Goal: Information Seeking & Learning: Learn about a topic

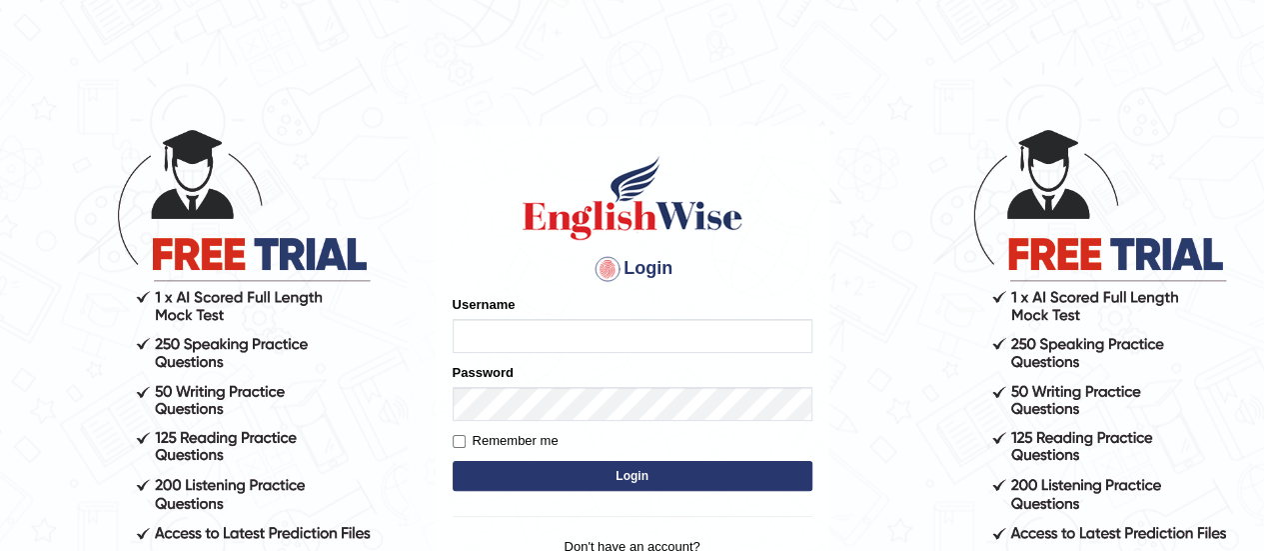
click at [602, 330] on input "Username" at bounding box center [633, 336] width 360 height 34
type input "s"
type input "Snehamkuriyakose"
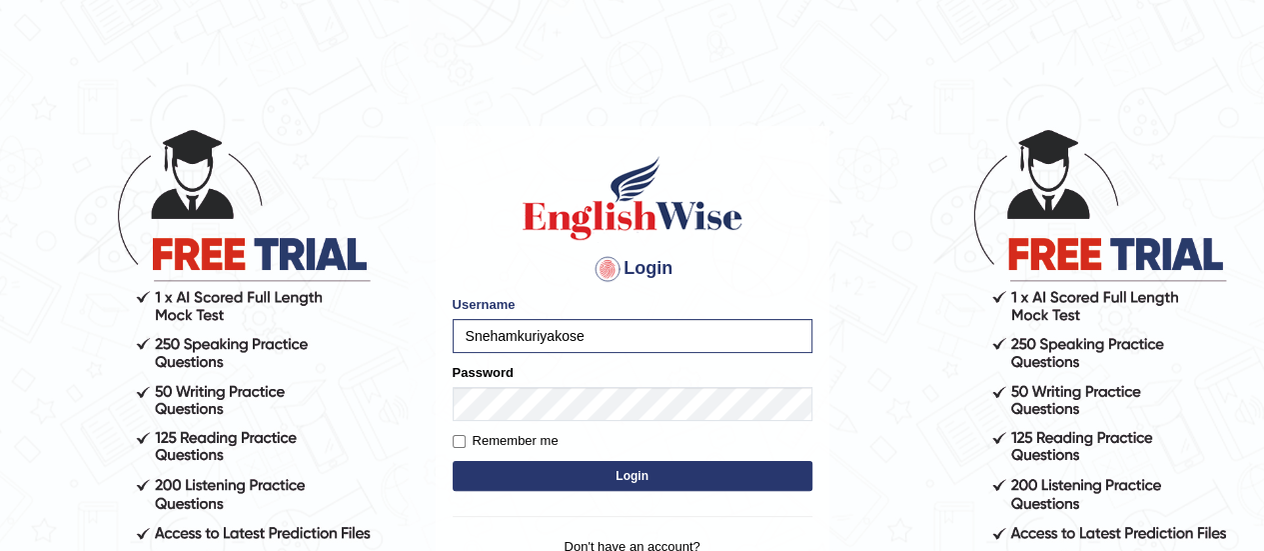
click at [538, 477] on button "Login" at bounding box center [633, 476] width 360 height 30
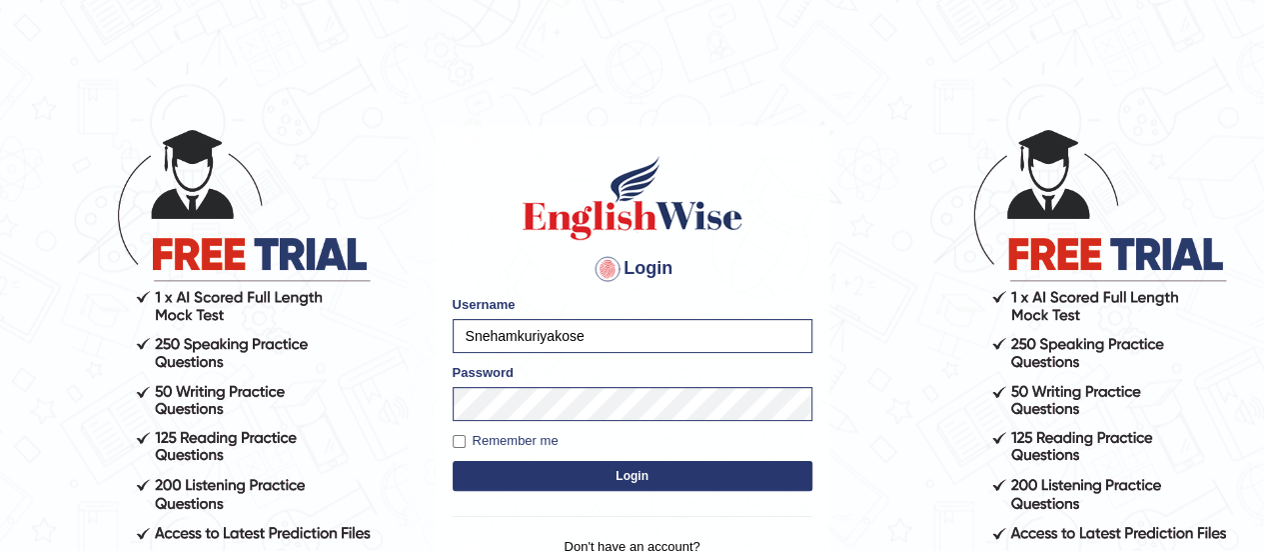
click at [627, 477] on button "Login" at bounding box center [633, 476] width 360 height 30
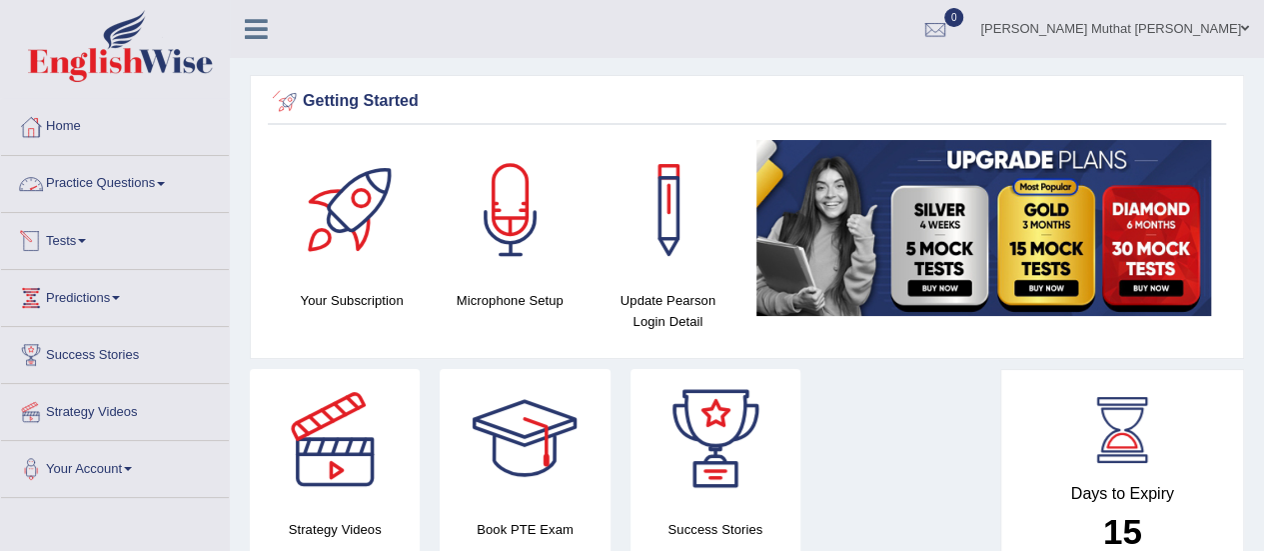
click at [162, 185] on link "Practice Questions" at bounding box center [115, 181] width 228 height 50
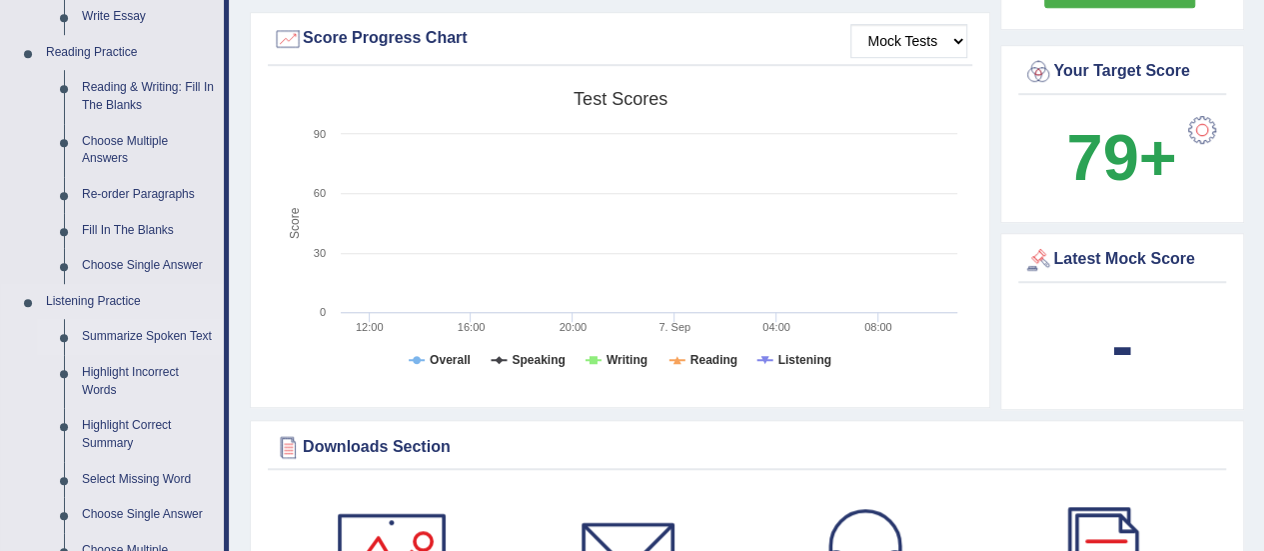
scroll to position [600, 0]
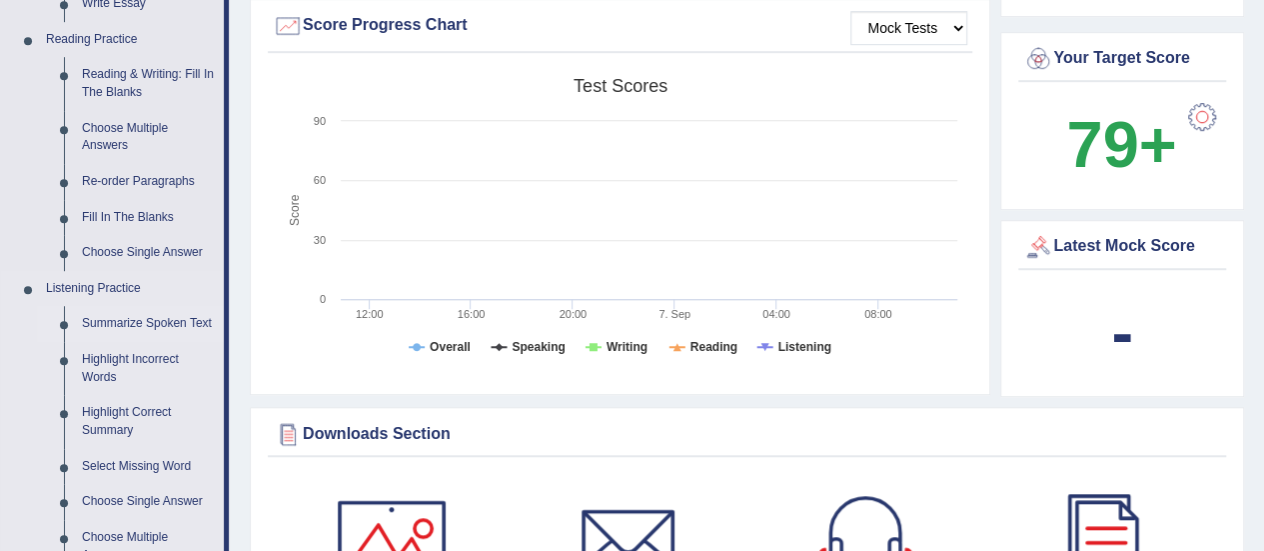
click at [124, 321] on link "Summarize Spoken Text" at bounding box center [148, 324] width 151 height 36
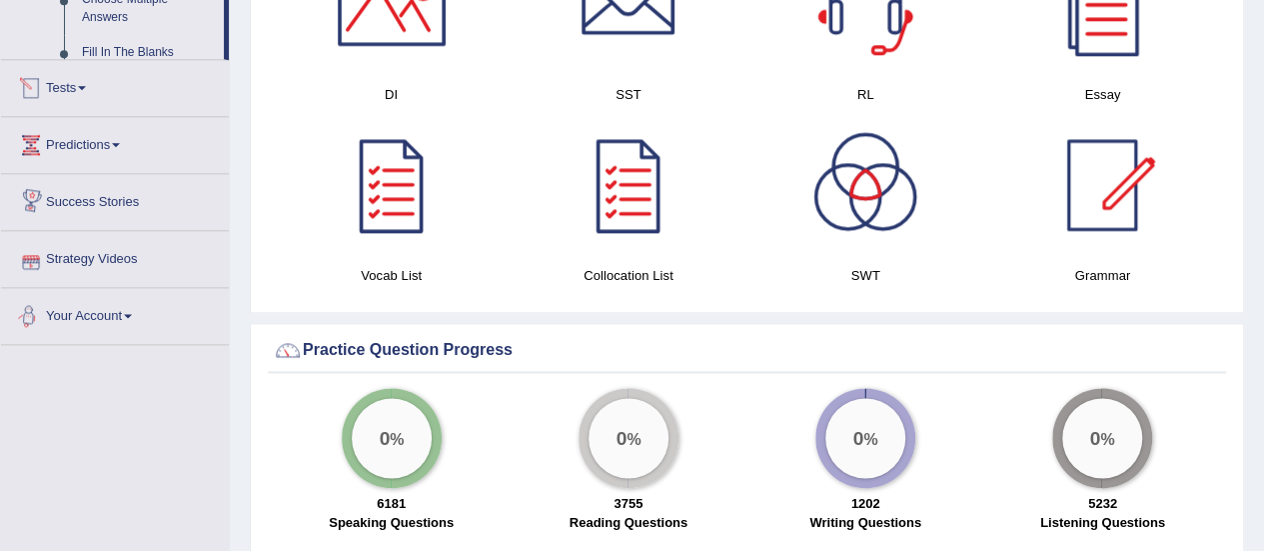
scroll to position [984, 0]
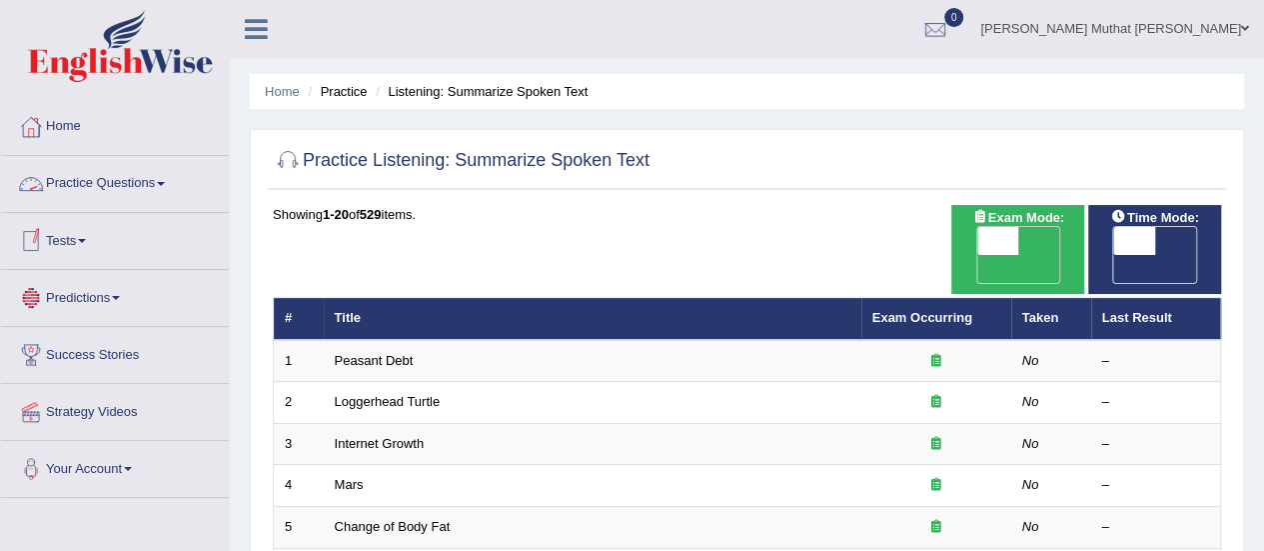
click at [150, 177] on link "Practice Questions" at bounding box center [115, 181] width 228 height 50
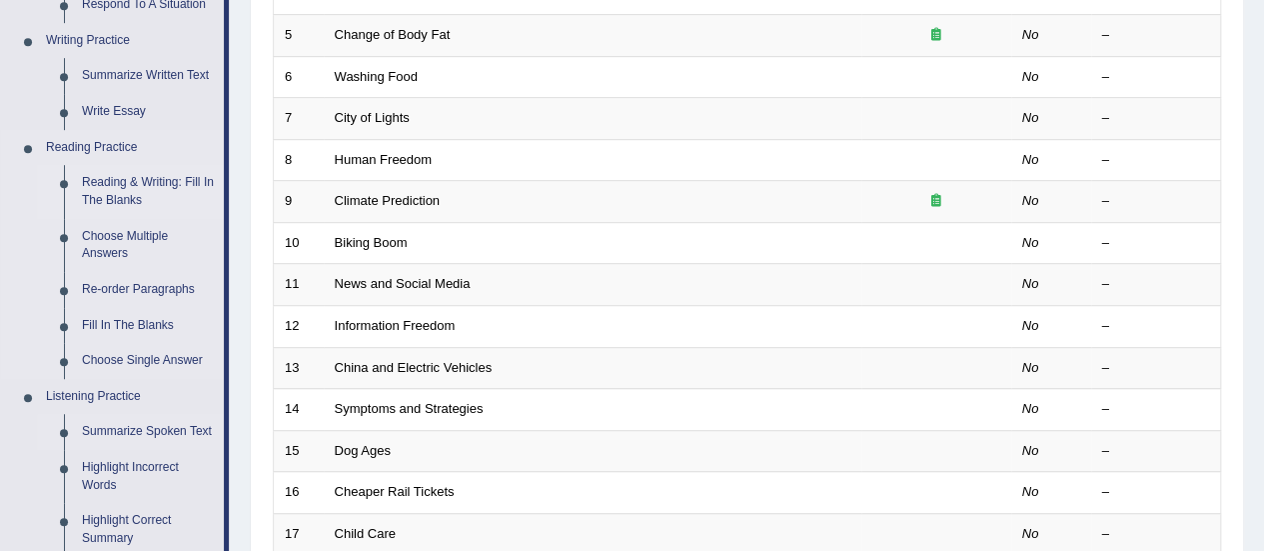
scroll to position [600, 0]
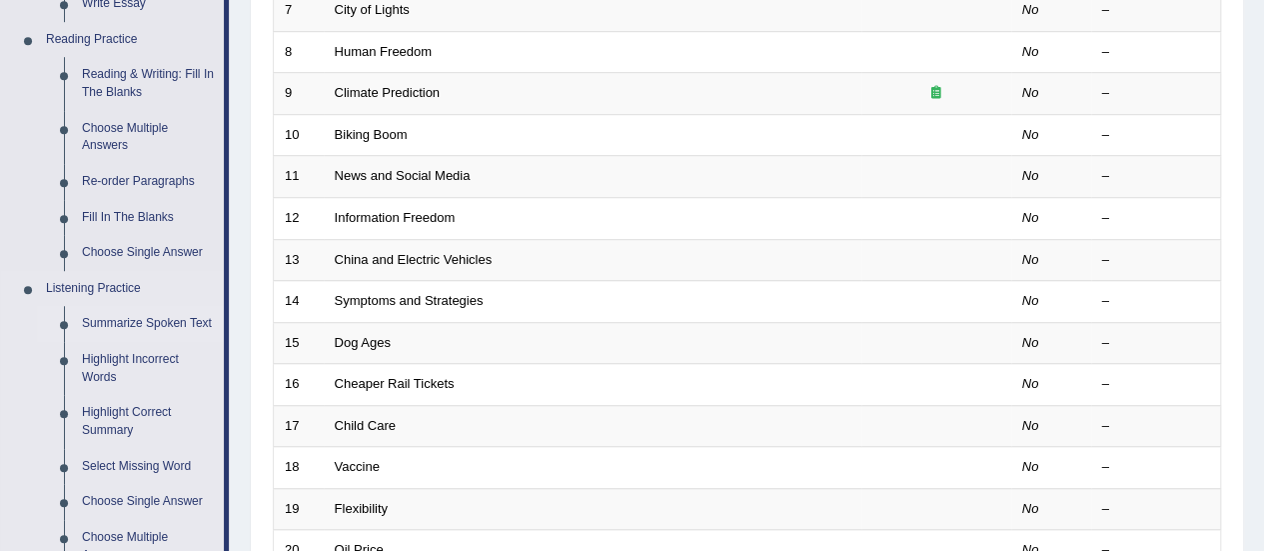
click at [88, 321] on link "Summarize Spoken Text" at bounding box center [148, 324] width 151 height 36
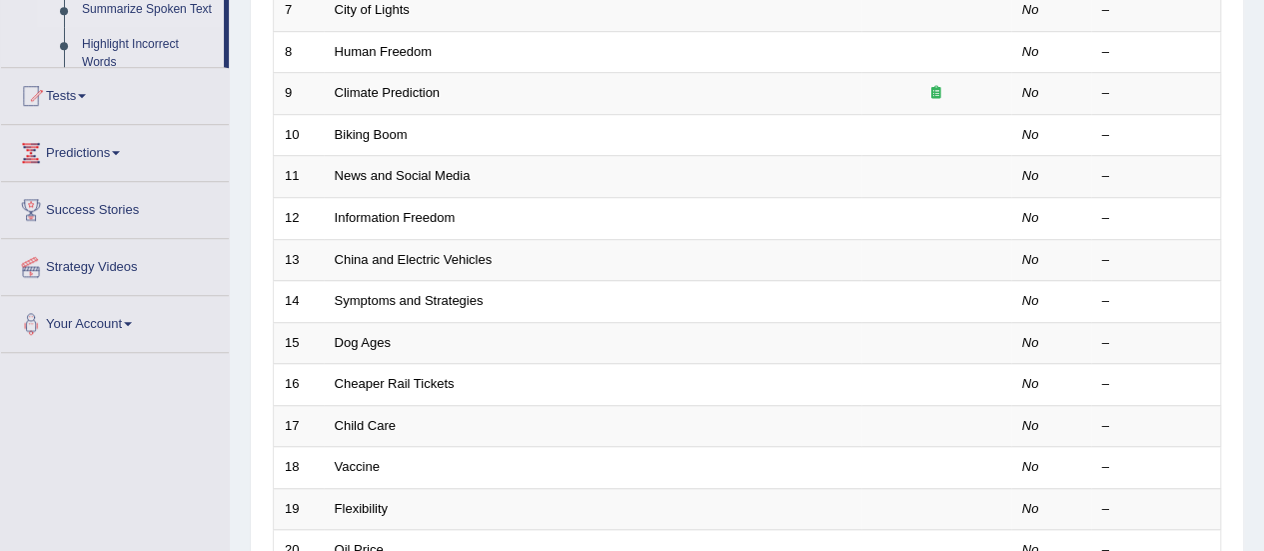
scroll to position [540, 0]
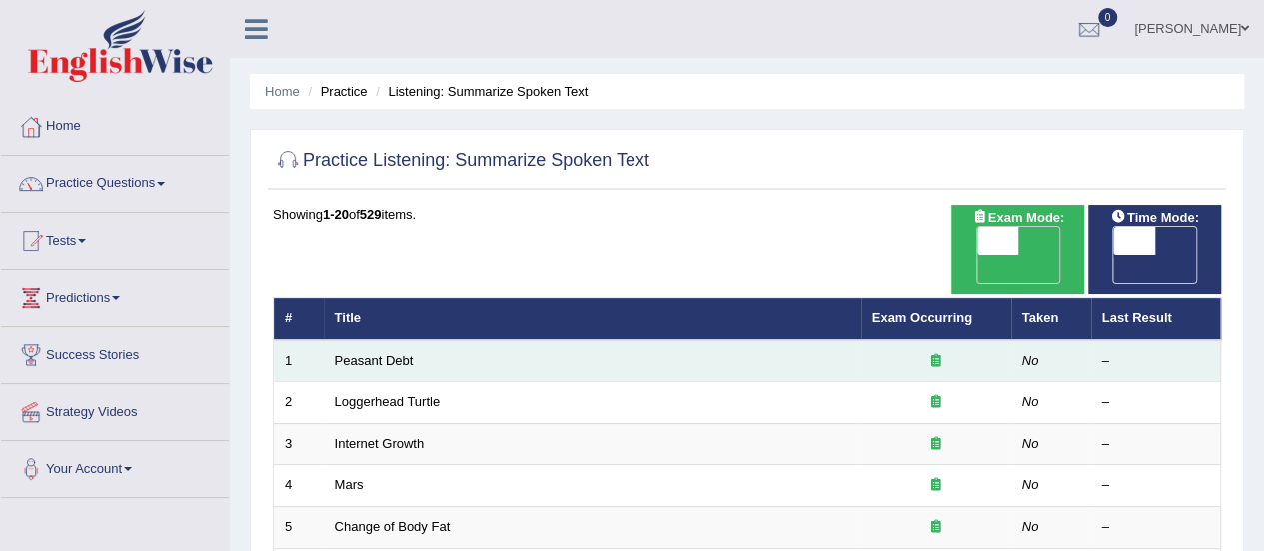
click at [933, 354] on icon at bounding box center [936, 360] width 10 height 13
click at [461, 340] on td "Peasant Debt" at bounding box center [593, 361] width 538 height 42
click at [1129, 352] on div "–" at bounding box center [1156, 361] width 108 height 19
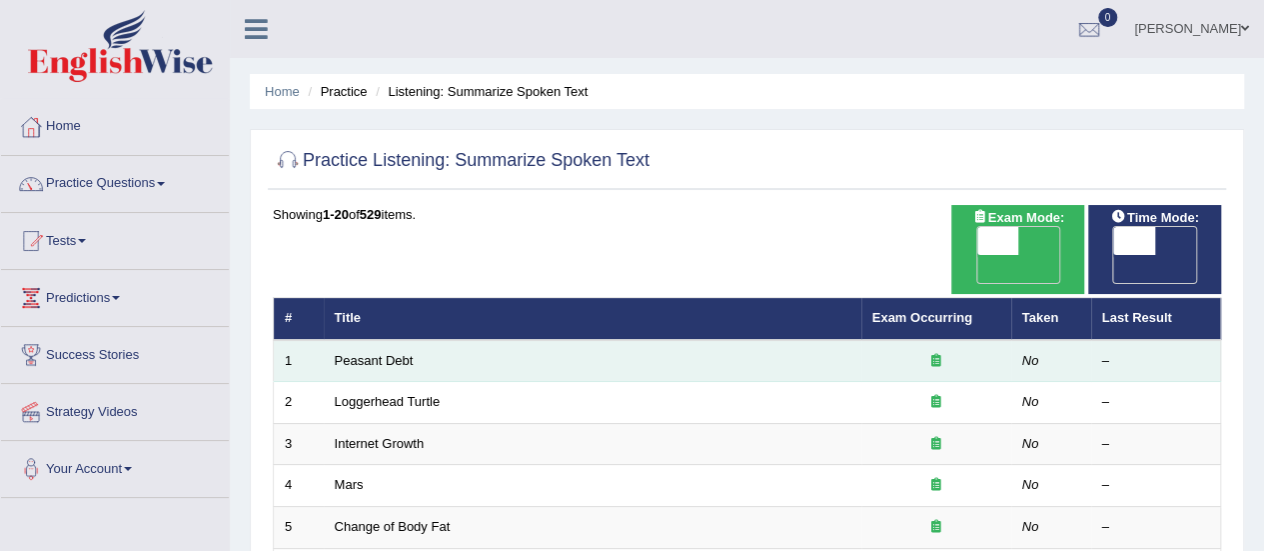
click at [1129, 352] on div "–" at bounding box center [1156, 361] width 108 height 19
click at [768, 340] on td "Peasant Debt" at bounding box center [593, 361] width 538 height 42
click at [1039, 340] on td "No" at bounding box center [1051, 361] width 80 height 42
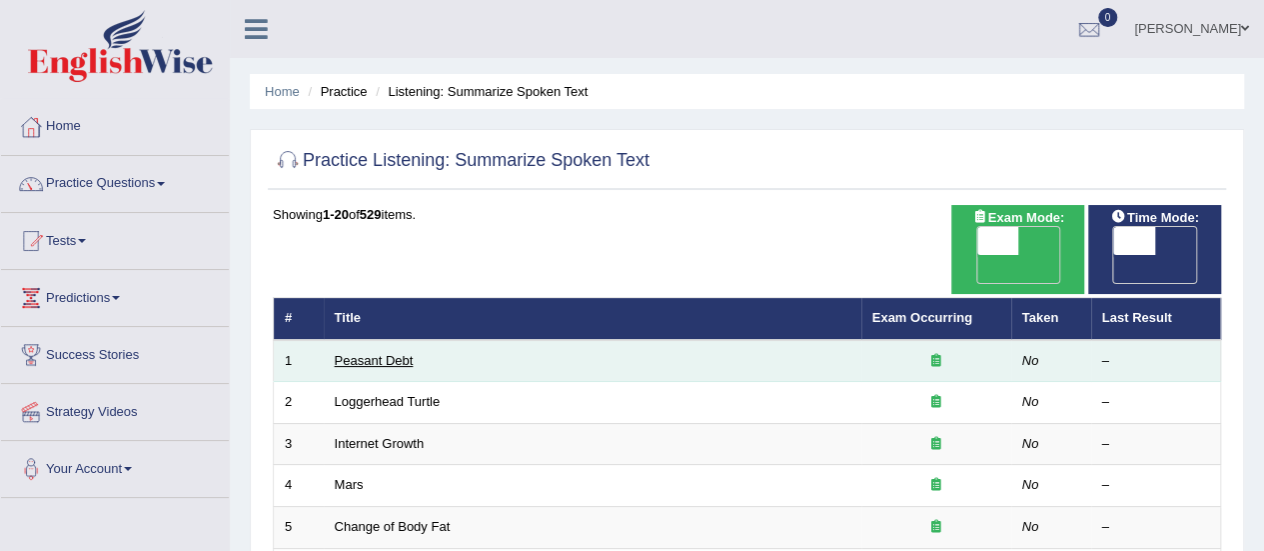
click at [368, 353] on link "Peasant Debt" at bounding box center [374, 360] width 79 height 15
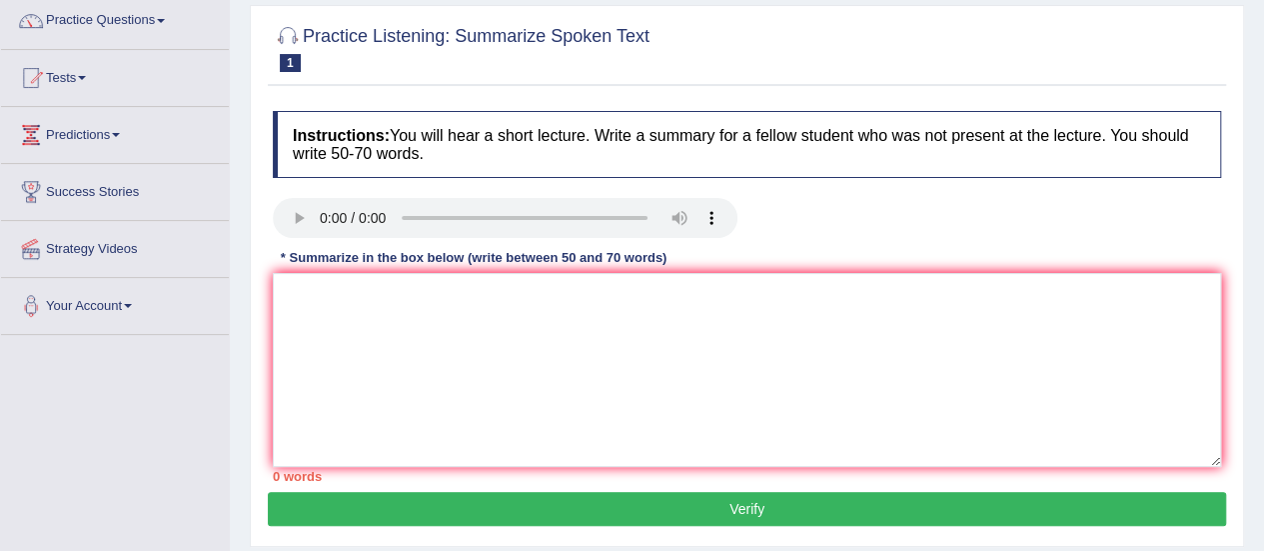
scroll to position [200, 0]
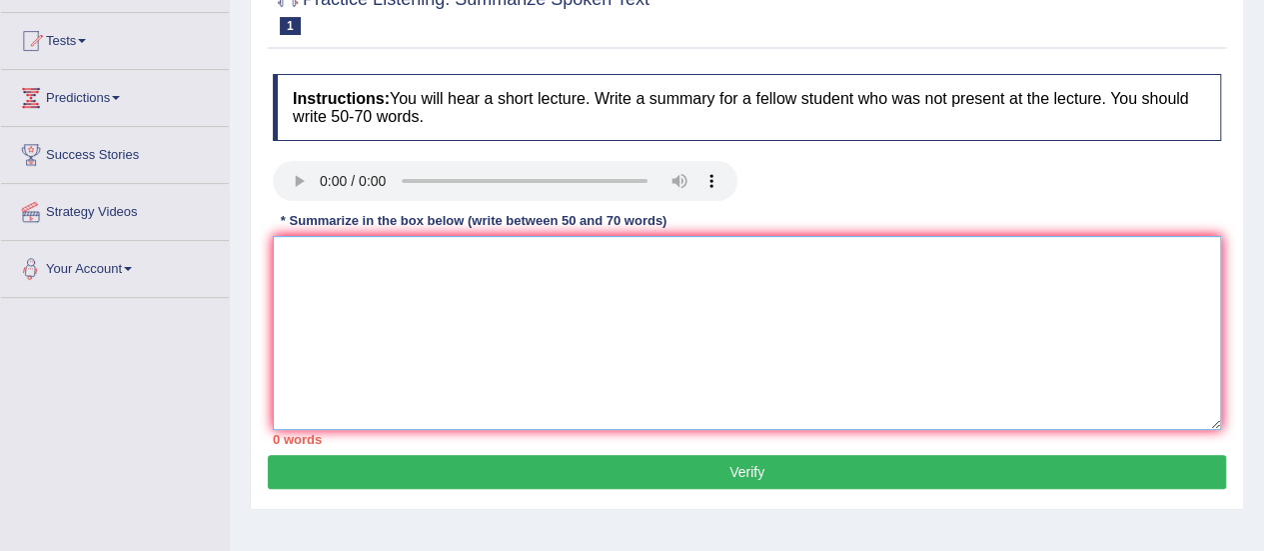
drag, startPoint x: 549, startPoint y: 278, endPoint x: 561, endPoint y: 278, distance: 12.0
click at [559, 276] on textarea at bounding box center [747, 333] width 948 height 194
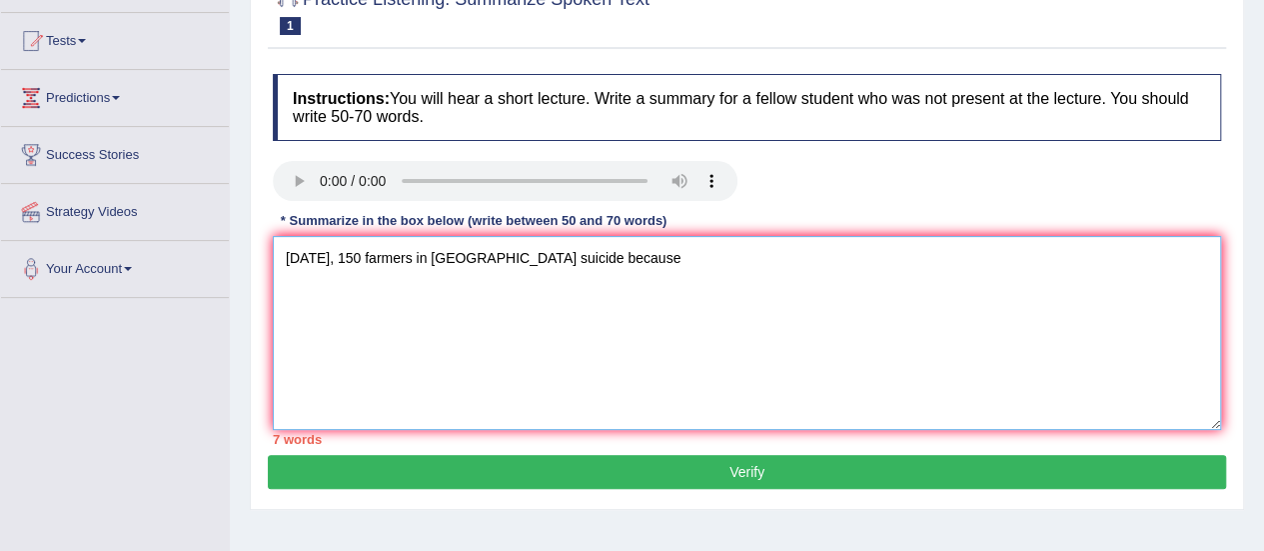
click at [502, 255] on textarea "[DATE], 150 farmers in [GEOGRAPHIC_DATA] suicide because" at bounding box center [747, 333] width 948 height 194
click at [613, 262] on textarea "[DATE], 150 farmers in [GEOGRAPHIC_DATA] suicided because" at bounding box center [747, 333] width 948 height 194
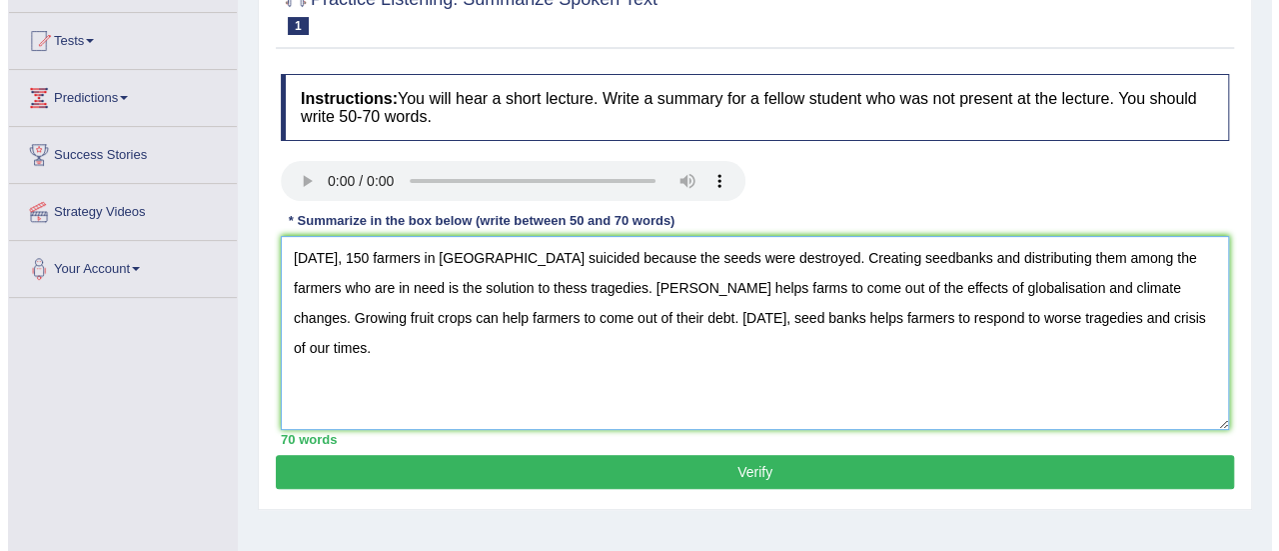
scroll to position [300, 0]
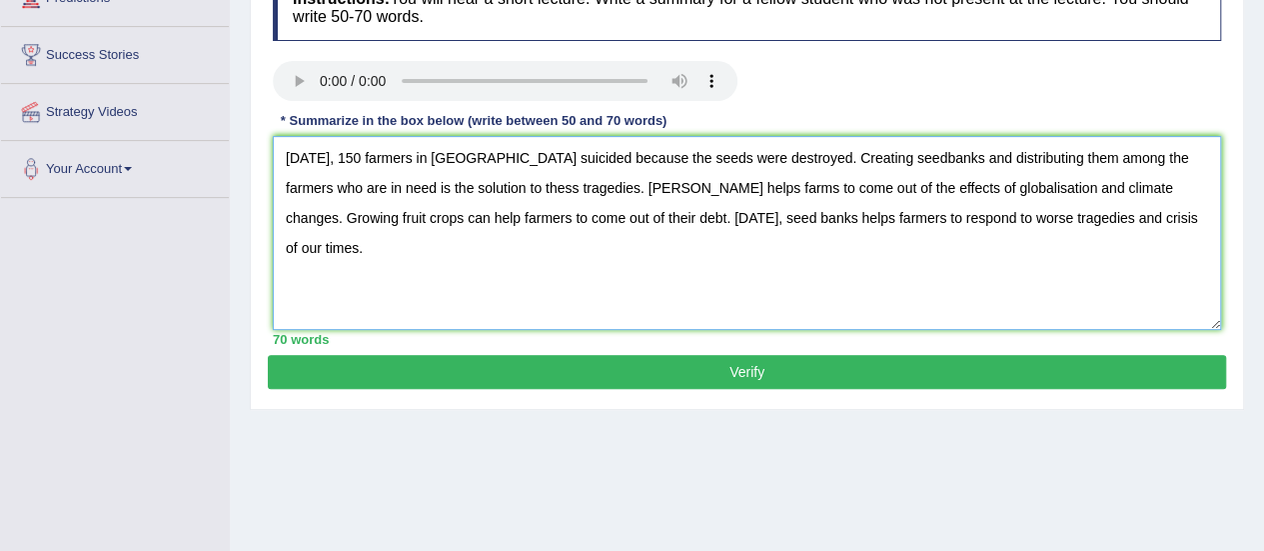
click at [585, 163] on textarea "[DATE], 150 farmers in [GEOGRAPHIC_DATA] suicided because the seeds were destro…" at bounding box center [747, 233] width 948 height 194
type textarea "[DATE], 150 farmers in [GEOGRAPHIC_DATA] suicided because their seeds were dest…"
click at [693, 369] on button "Verify" at bounding box center [747, 372] width 958 height 34
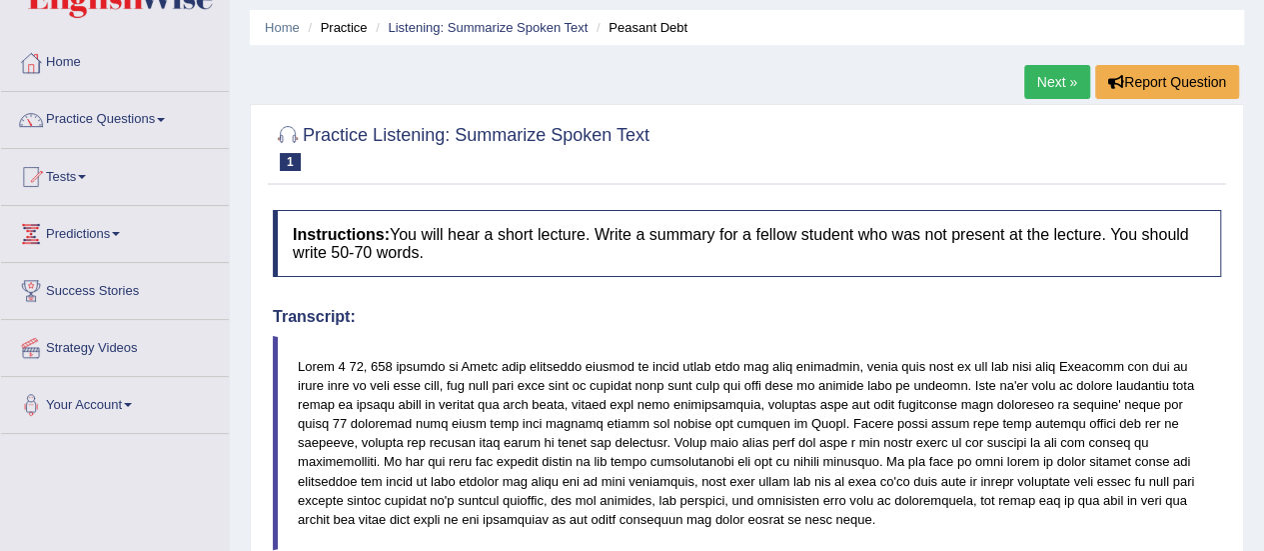
scroll to position [0, 0]
